Goal: Information Seeking & Learning: Learn about a topic

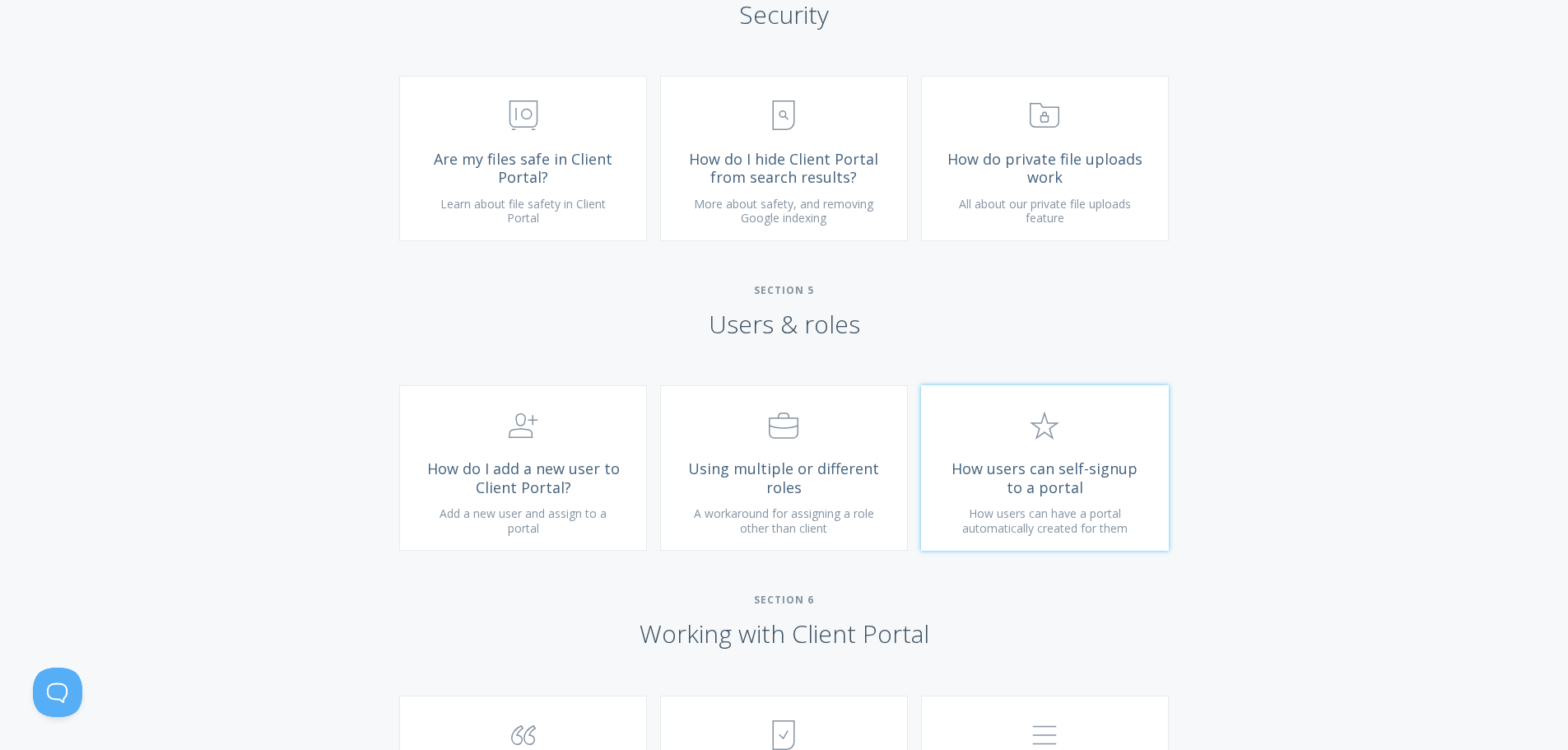
scroll to position [2470, 0]
